Goal: Information Seeking & Learning: Learn about a topic

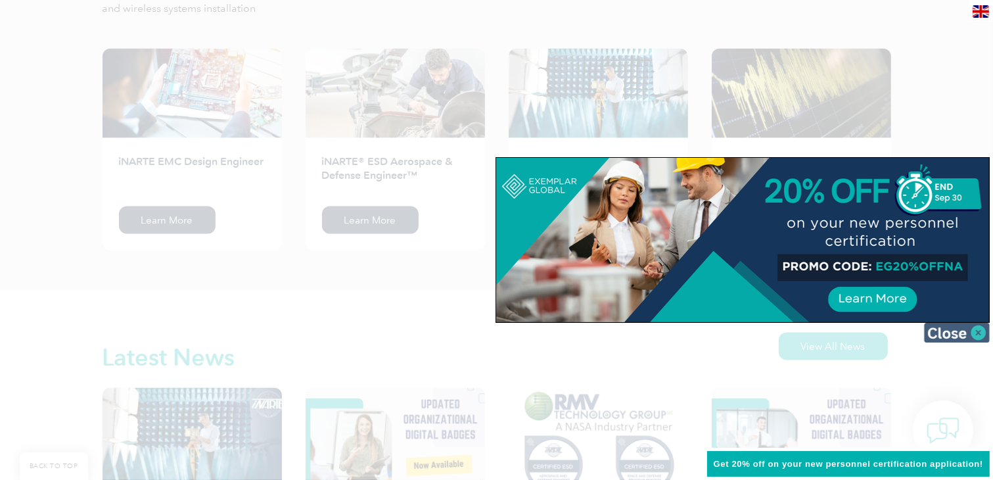
scroll to position [1770, 0]
click at [959, 334] on img at bounding box center [957, 333] width 66 height 20
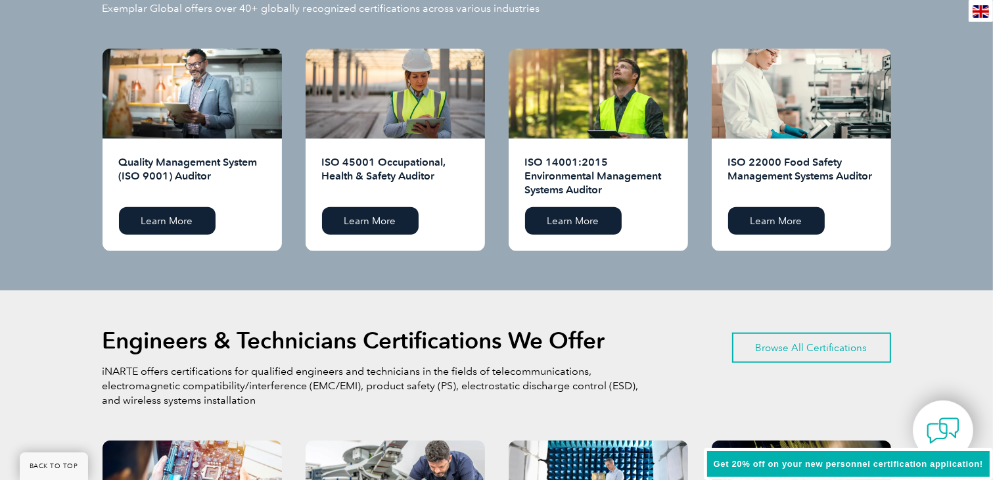
scroll to position [1377, 0]
click at [783, 348] on link "Browse All Certifications" at bounding box center [811, 347] width 159 height 30
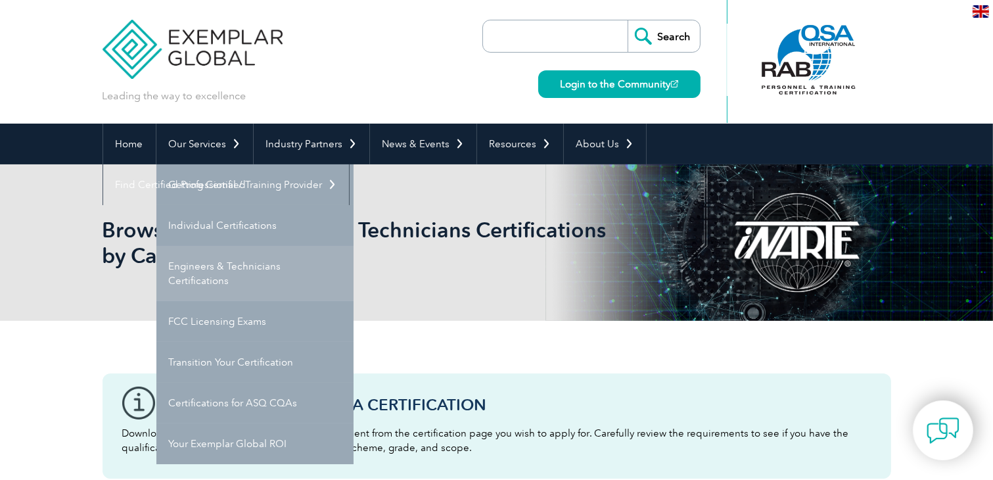
click at [202, 277] on link "Engineers & Technicians Certifications" at bounding box center [254, 273] width 197 height 55
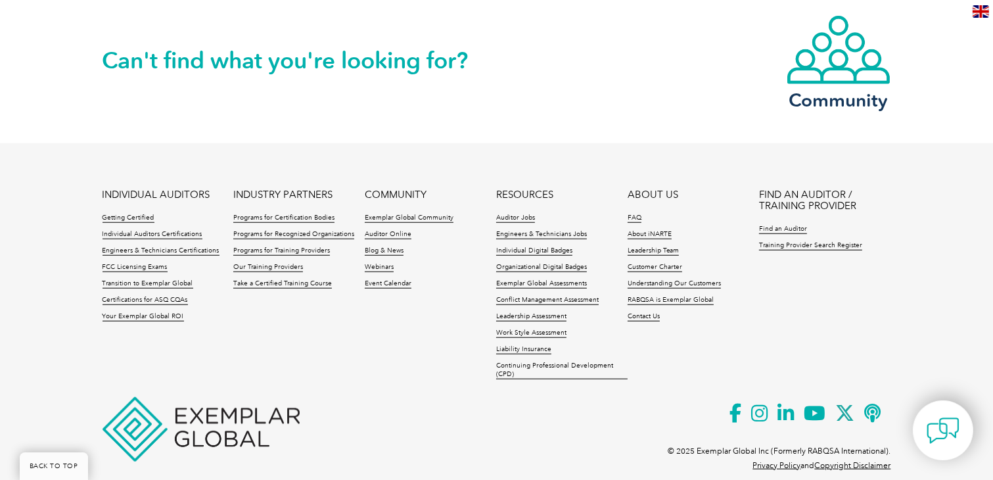
scroll to position [1207, 0]
